Goal: Navigation & Orientation: Find specific page/section

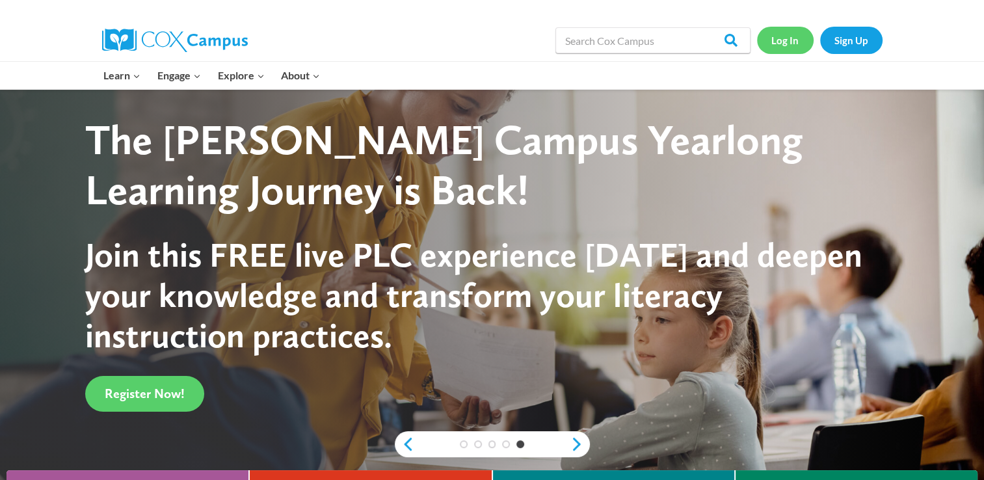
click at [786, 38] on link "Log In" at bounding box center [785, 40] width 57 height 27
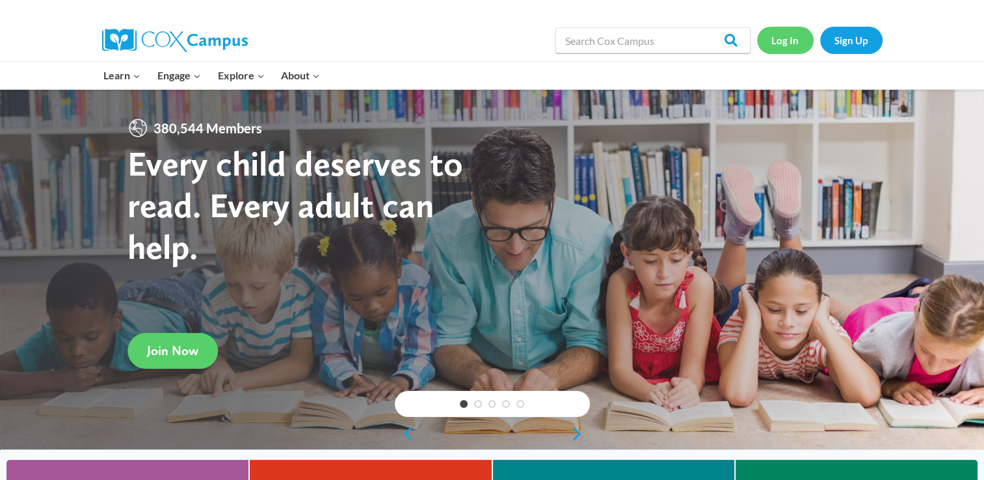
click at [786, 38] on link "Log In" at bounding box center [785, 40] width 57 height 27
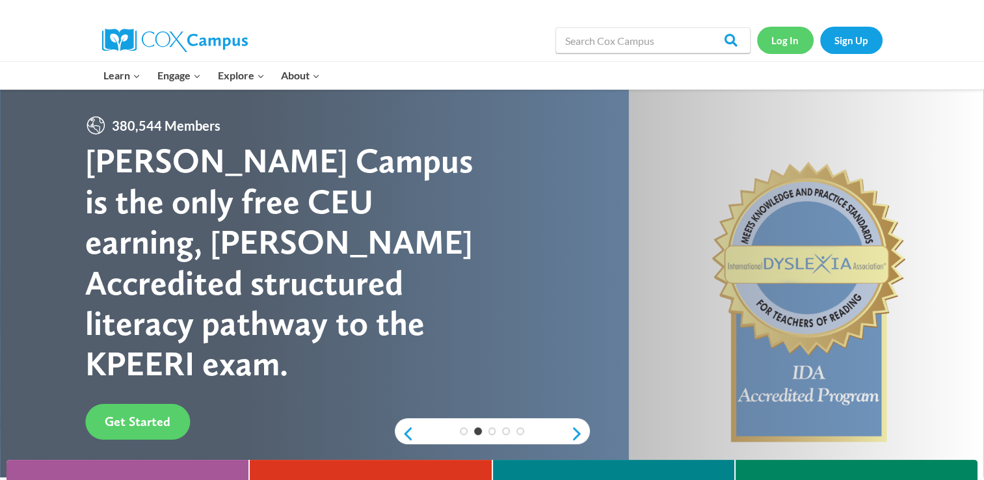
click at [786, 38] on link "Log In" at bounding box center [785, 40] width 57 height 27
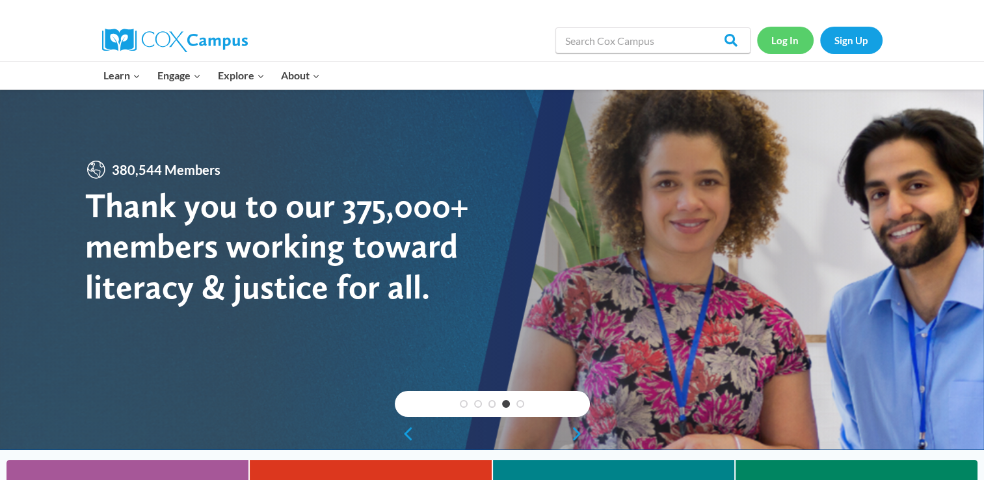
click at [788, 46] on link "Log In" at bounding box center [785, 40] width 57 height 27
